Goal: Check status: Check status

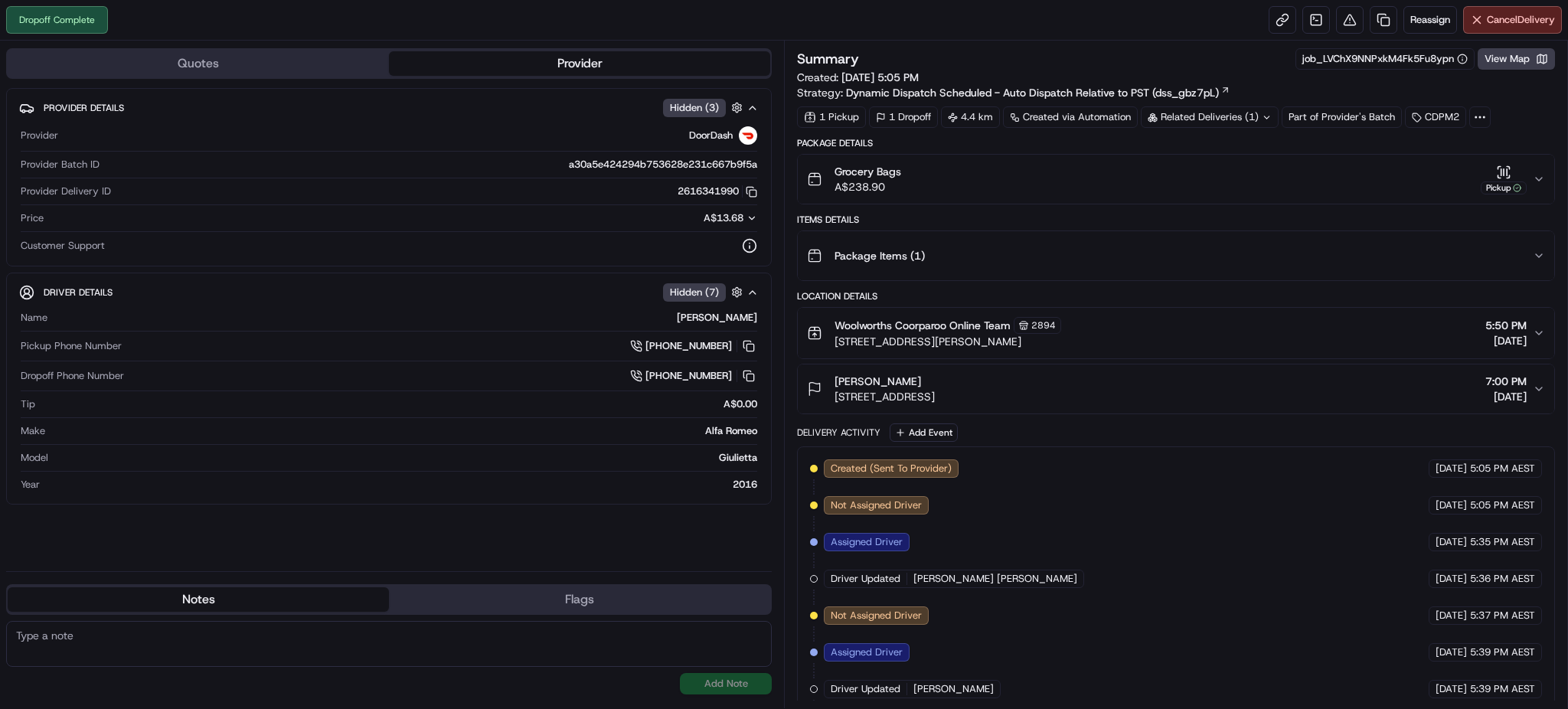
click at [1193, 119] on div "Related Deliveries (1)" at bounding box center [1209, 117] width 138 height 22
click at [1279, 91] on div "Summary job_LVChX9NNPxkM4Fk5Fu8ypn View Map Created: 15/09/2025 5:05 PM Strateg…" at bounding box center [1175, 74] width 758 height 52
click at [1263, 117] on icon at bounding box center [1267, 117] width 10 height 10
click at [1233, 172] on span "269013279" at bounding box center [1235, 178] width 55 height 14
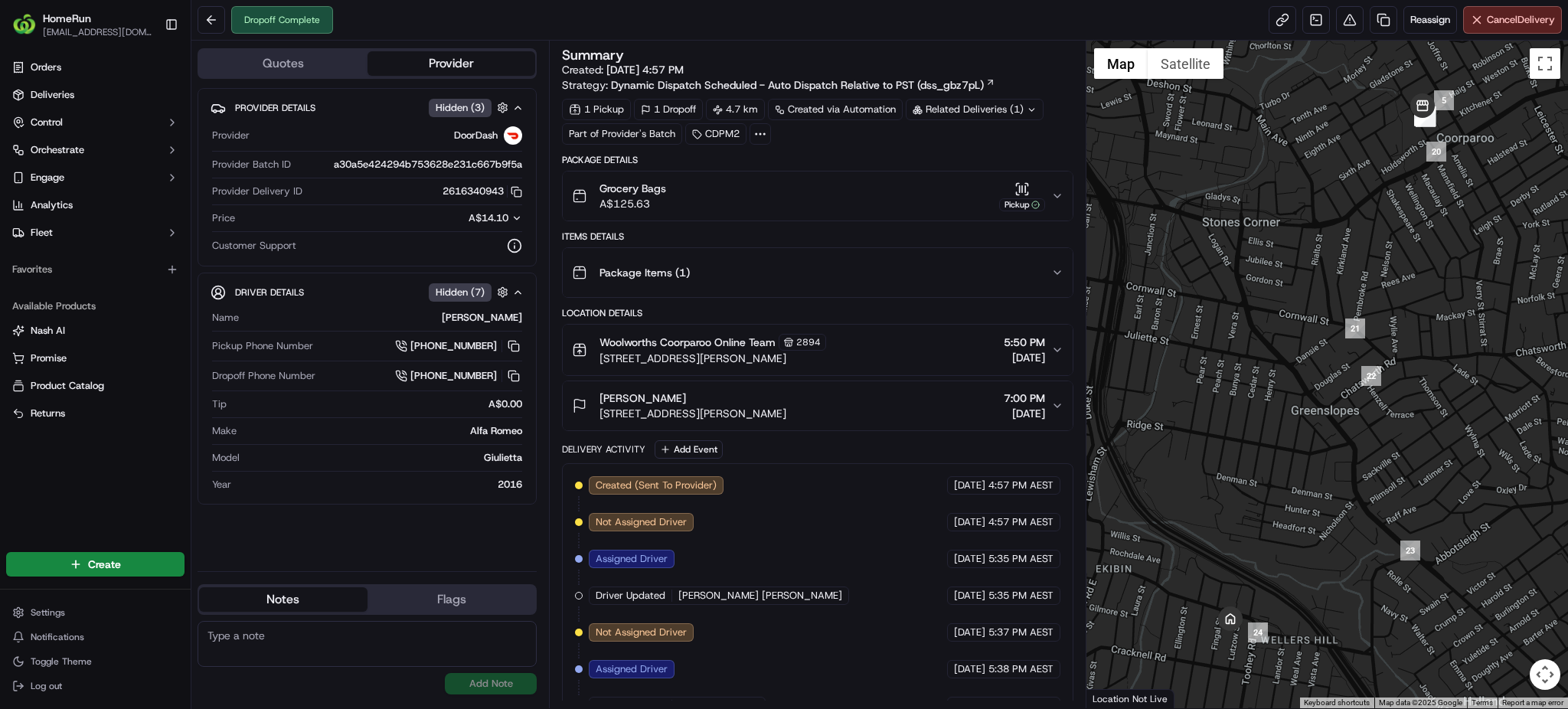
click at [1075, 268] on div "Summary Created: [DATE] 4:57 PM Strategy: Dynamic Dispatch Scheduled - Auto Dis…" at bounding box center [818, 374] width 537 height 667
click at [1058, 204] on button "Grocery Bags A$125.63 Pickup" at bounding box center [817, 196] width 509 height 49
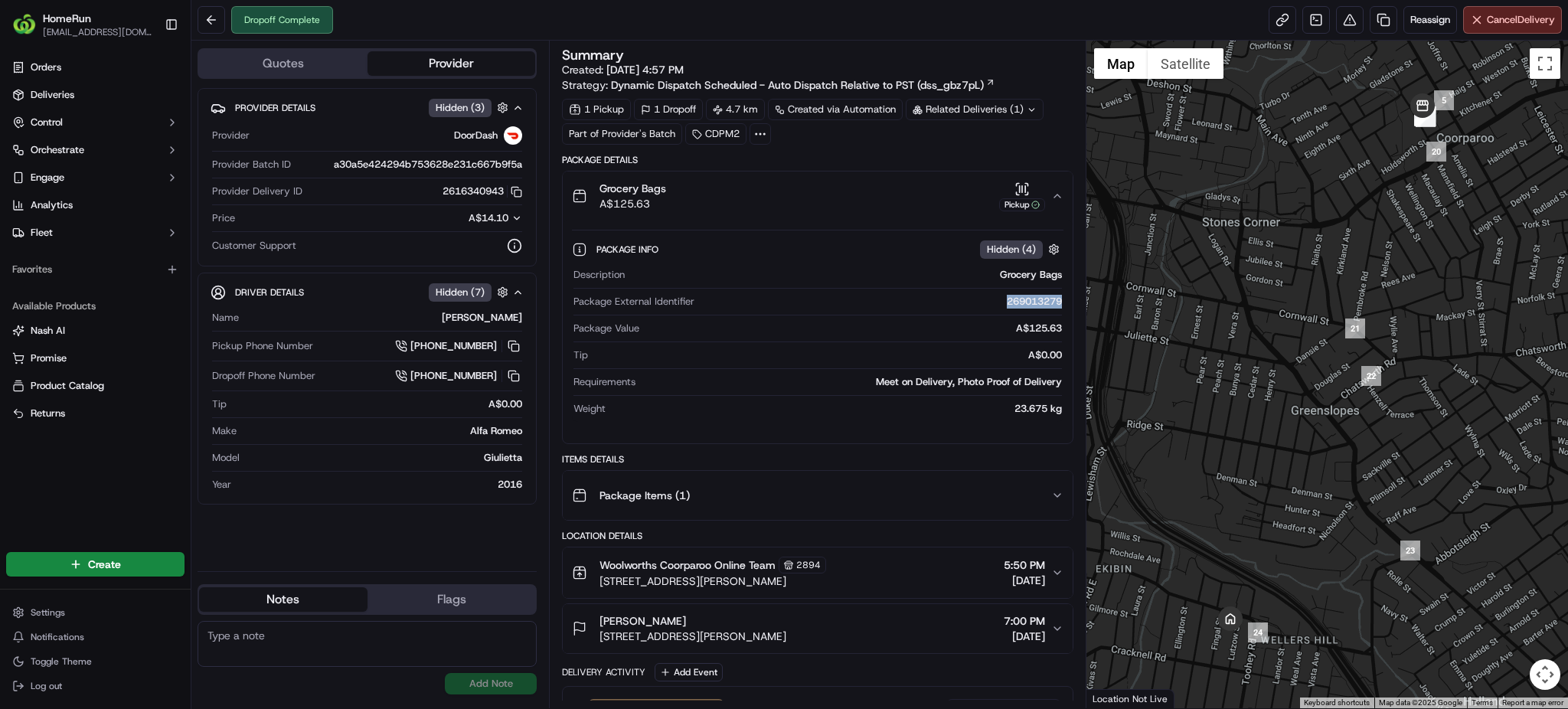
drag, startPoint x: 994, startPoint y: 300, endPoint x: 1070, endPoint y: 305, distance: 76.2
click at [1070, 305] on div "Package Info Hidden ( 4 ) Description Grocery Bags Package External Identifier …" at bounding box center [817, 326] width 509 height 211
copy div "269013279"
